Goal: Information Seeking & Learning: Learn about a topic

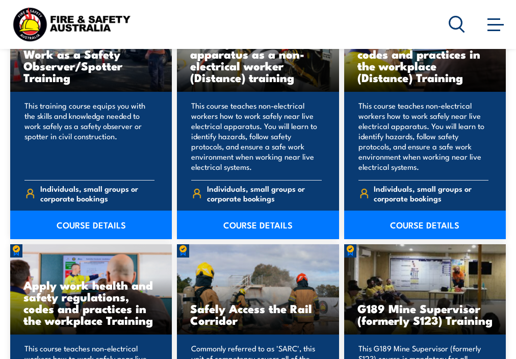
scroll to position [1530, 0]
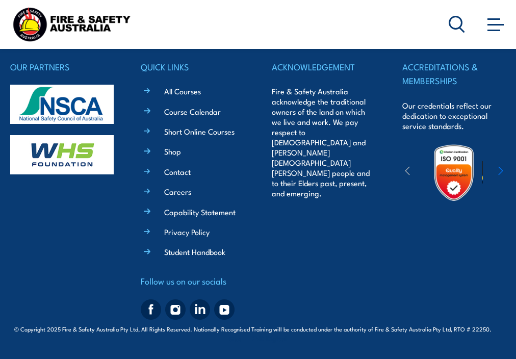
scroll to position [517, 0]
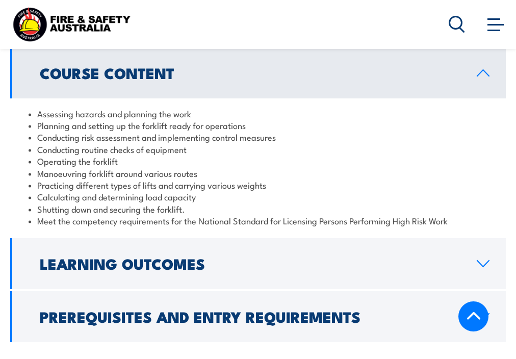
scroll to position [969, 0]
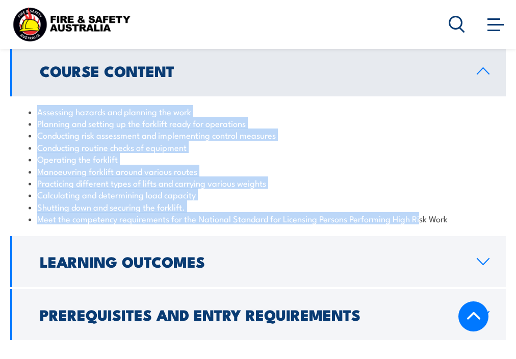
drag, startPoint x: 38, startPoint y: 90, endPoint x: 424, endPoint y: 205, distance: 402.2
click at [424, 205] on ul "Assessing hazards and planning the work Planning and setting up the forklift re…" at bounding box center [258, 165] width 459 height 119
copy ul "Assessing hazards and planning the work Planning and setting up the forklift re…"
click at [443, 177] on li "Practicing different types of lifts and carrying various weights" at bounding box center [258, 183] width 459 height 12
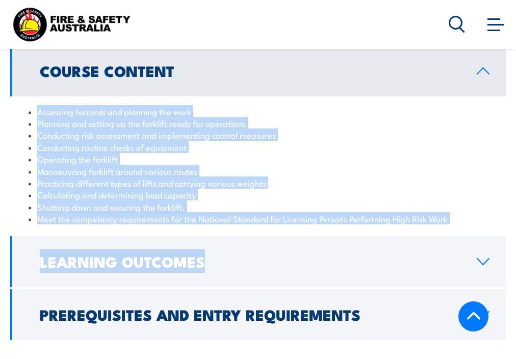
drag, startPoint x: 37, startPoint y: 91, endPoint x: 477, endPoint y: 218, distance: 457.5
click at [477, 218] on div "Course Content Assessing hazards and planning the work Planning and setting up …" at bounding box center [258, 192] width 496 height 295
